Goal: Find contact information

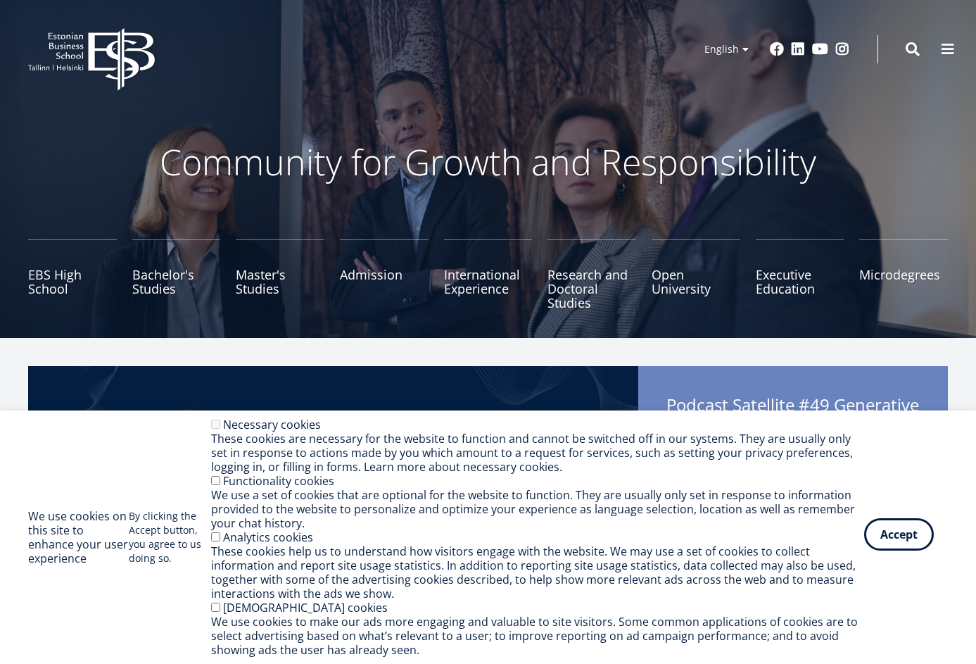
click at [918, 543] on button "Accept" at bounding box center [899, 534] width 70 height 32
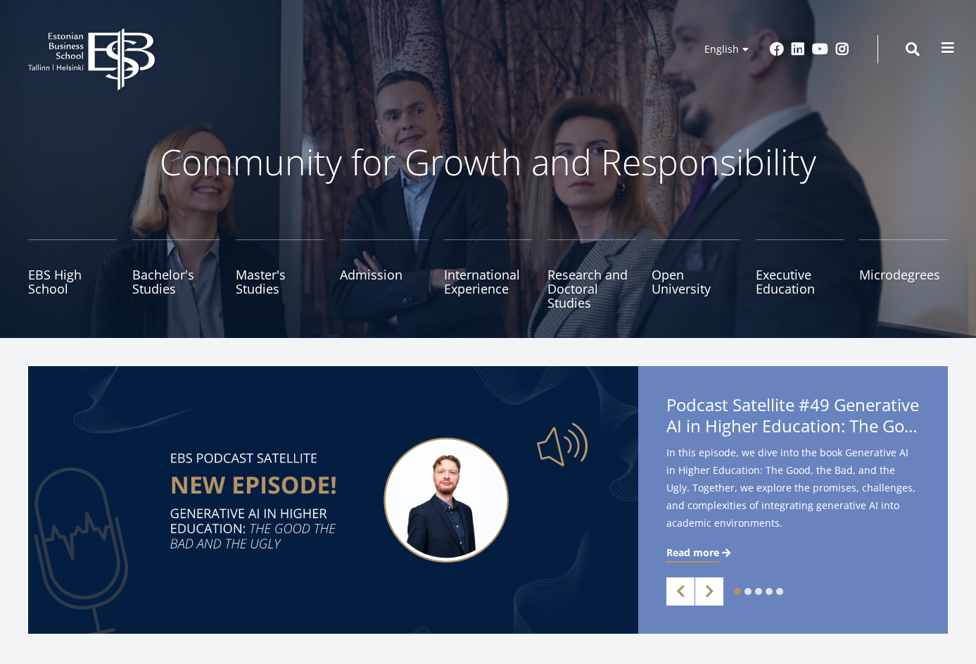
click at [937, 46] on button at bounding box center [948, 48] width 28 height 28
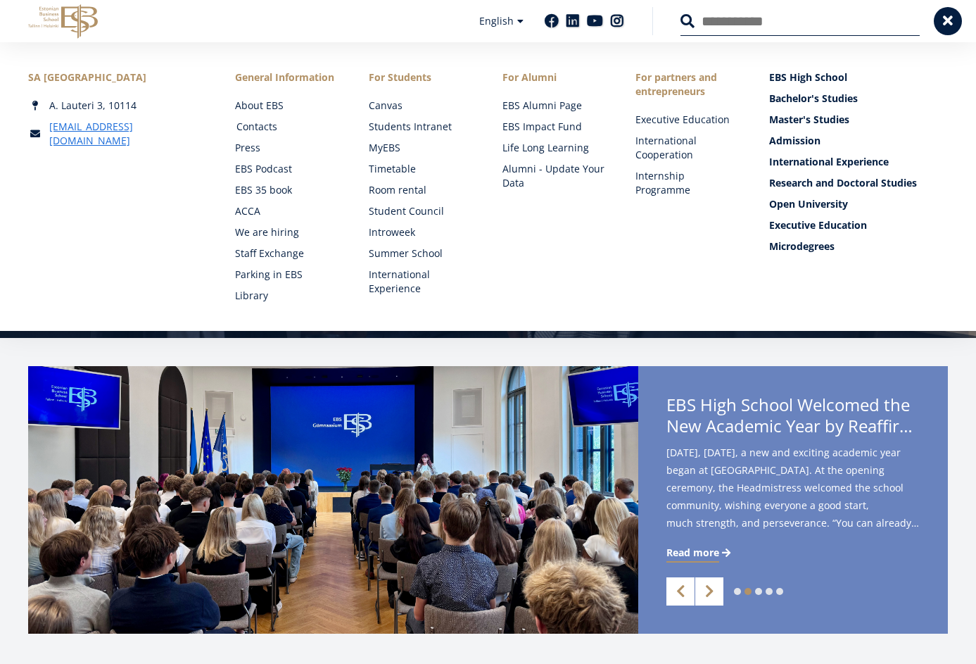
click at [264, 127] on link "Contacts" at bounding box center [289, 127] width 106 height 14
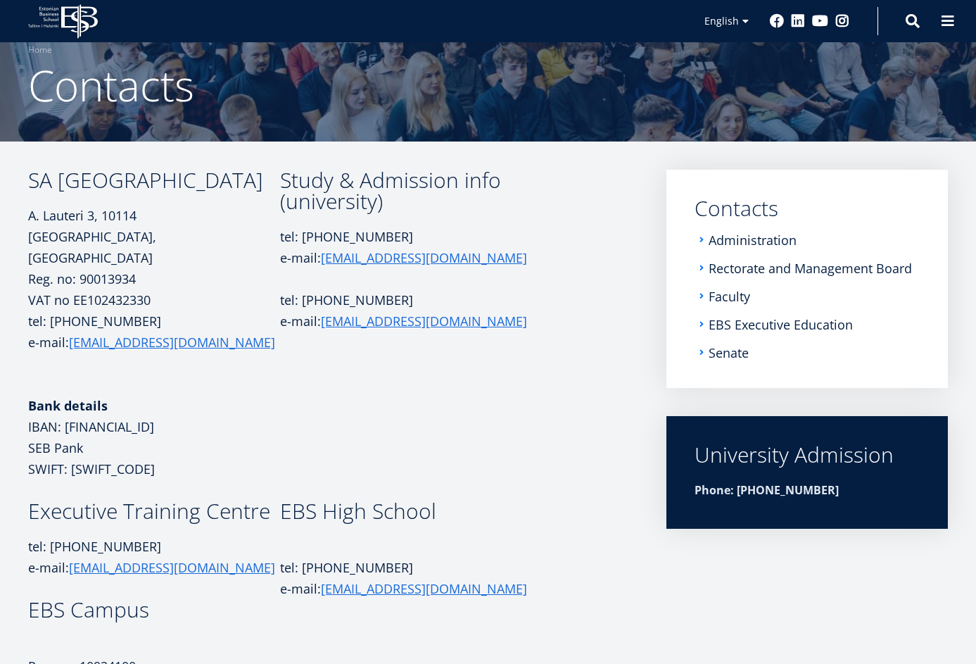
scroll to position [12, 0]
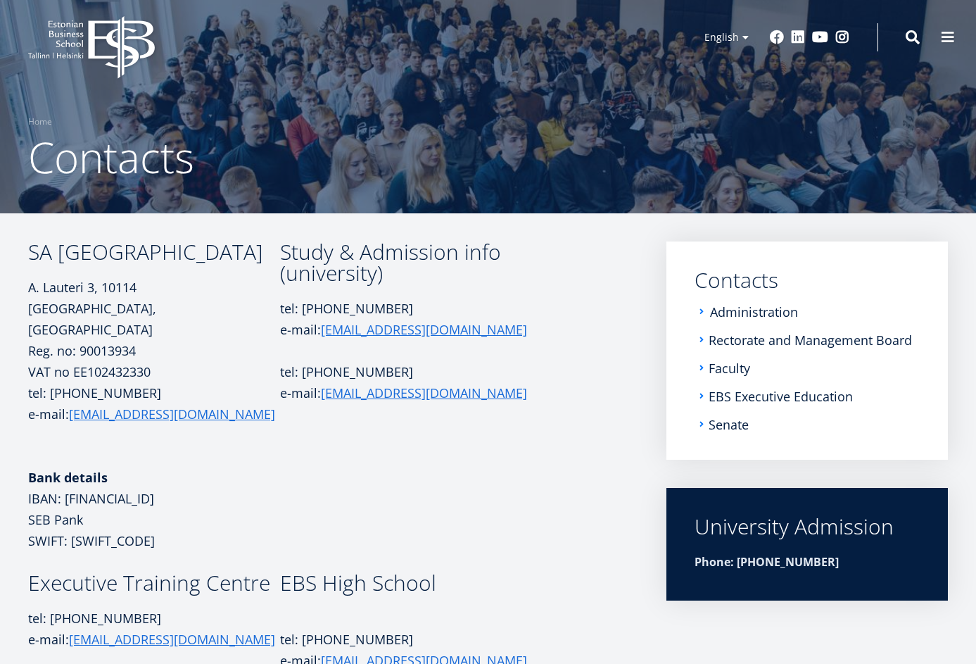
click at [747, 310] on link "Administration" at bounding box center [754, 312] width 88 height 14
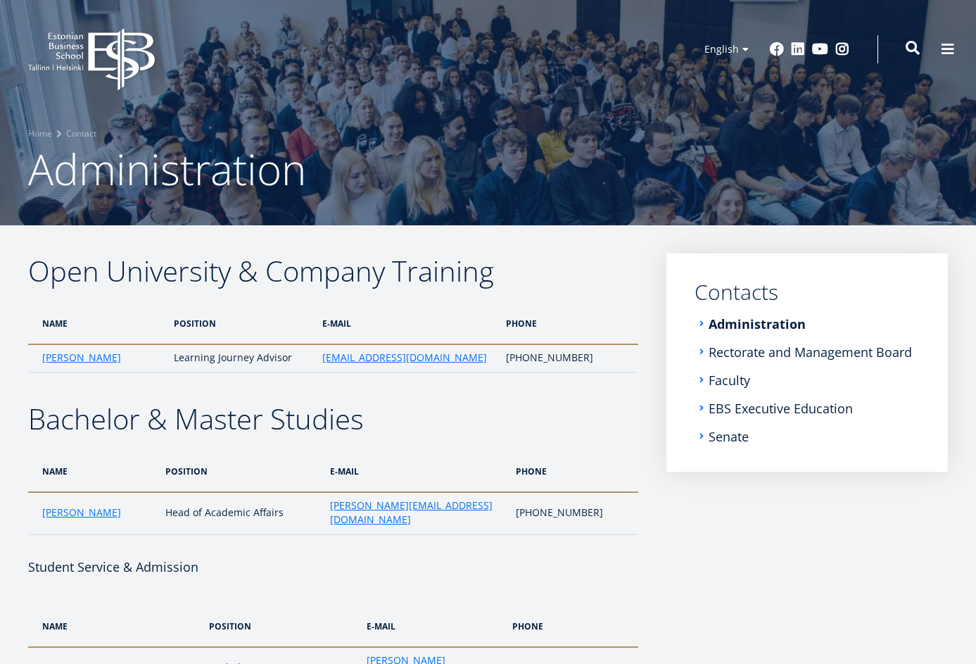
click at [919, 51] on span at bounding box center [913, 48] width 14 height 14
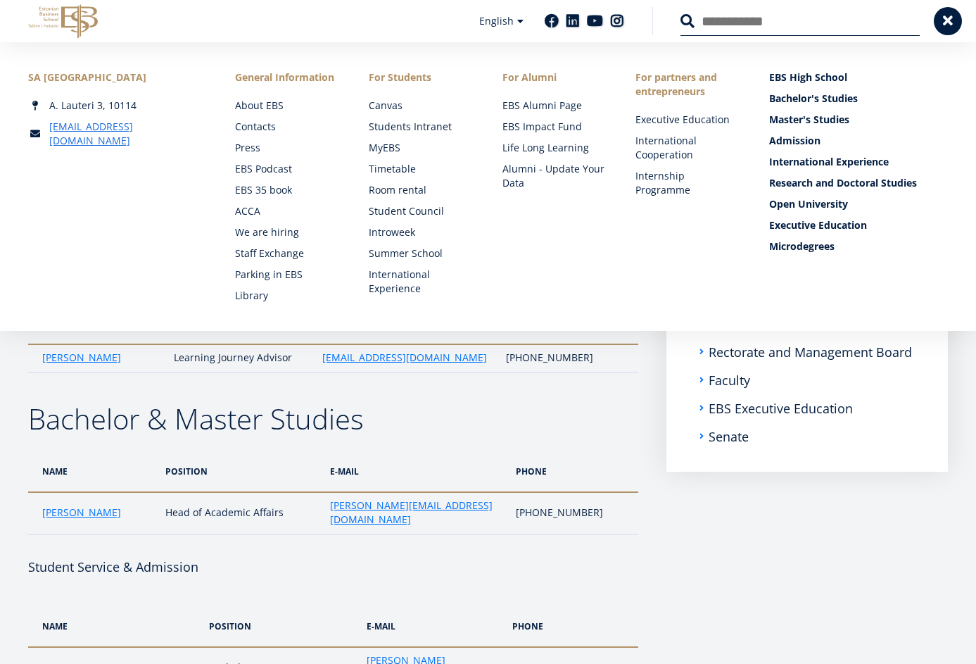
click at [681, 14] on button at bounding box center [688, 21] width 14 height 14
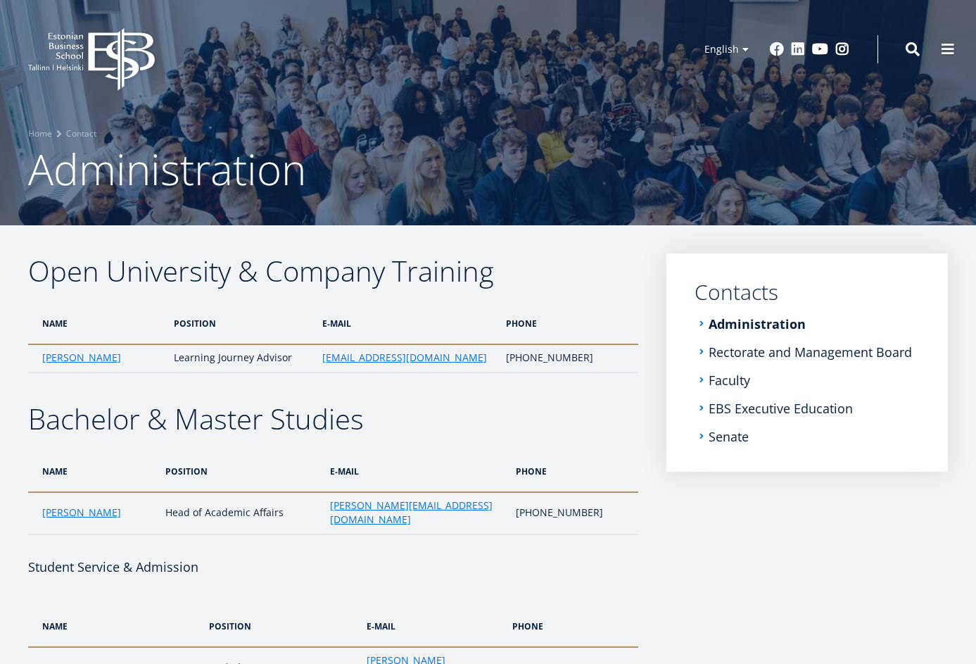
click at [921, 53] on div "EBS Logo Created with Sketch. Kasutaja konto menüü Log in Estonian Estonian Eng…" at bounding box center [488, 49] width 976 height 42
click at [912, 43] on span at bounding box center [913, 48] width 14 height 14
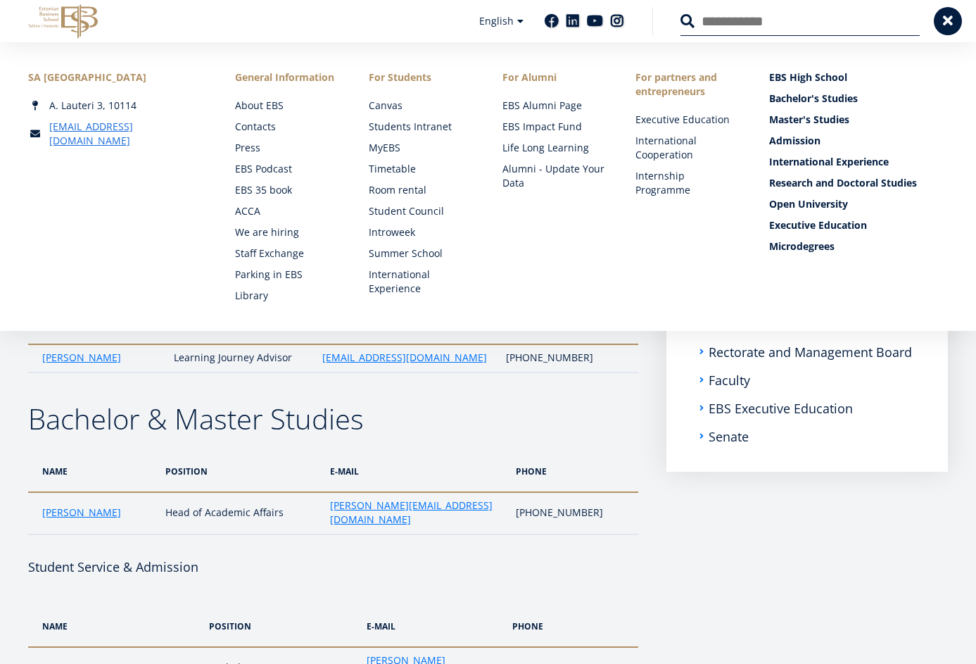
click at [782, 18] on input "Search" at bounding box center [800, 21] width 239 height 30
type input "**********"
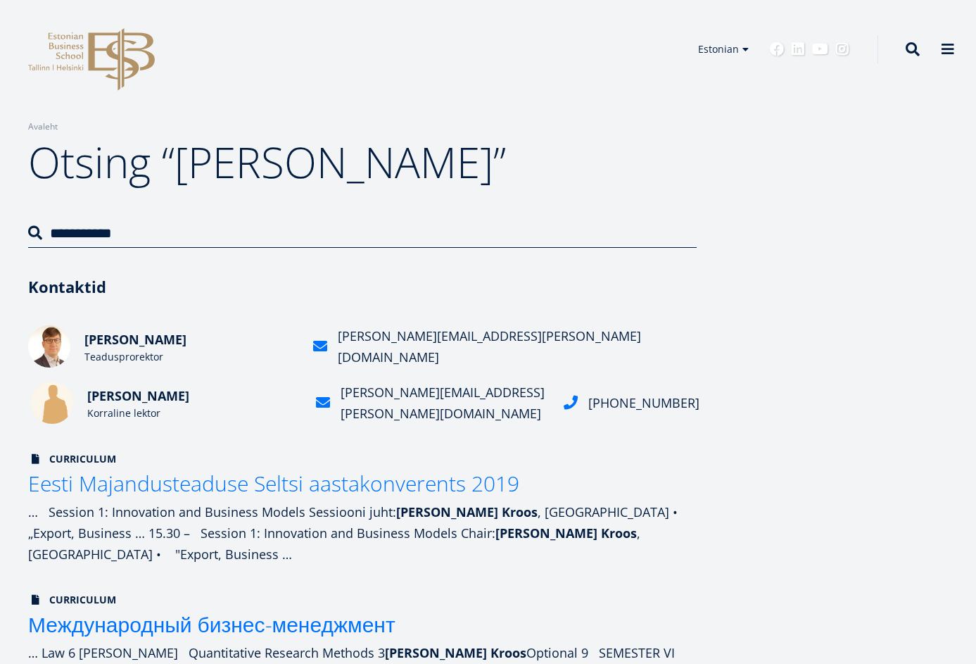
click at [129, 400] on span "Karmo Kroos" at bounding box center [138, 395] width 102 height 17
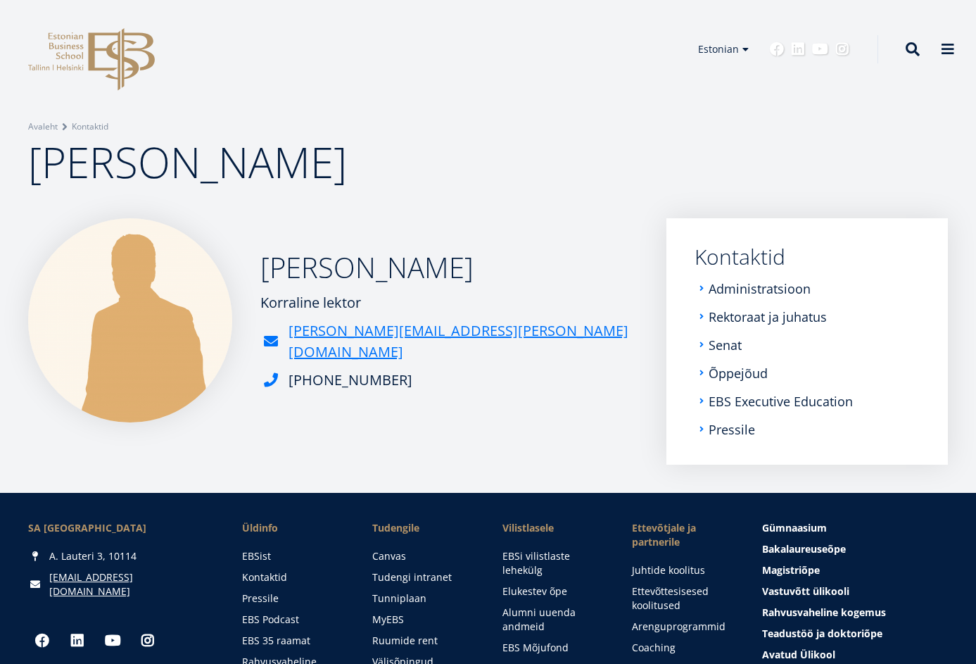
drag, startPoint x: 259, startPoint y: 312, endPoint x: 448, endPoint y: 380, distance: 200.6
click at [448, 380] on div "[PERSON_NAME] Korraline lektor [PERSON_NAME][EMAIL_ADDRESS][PERSON_NAME][DOMAIN…" at bounding box center [333, 320] width 610 height 204
copy div "Korraline lektor [PERSON_NAME][EMAIL_ADDRESS][PERSON_NAME][DOMAIN_NAME] [PHONE_…"
